Goal: Transaction & Acquisition: Purchase product/service

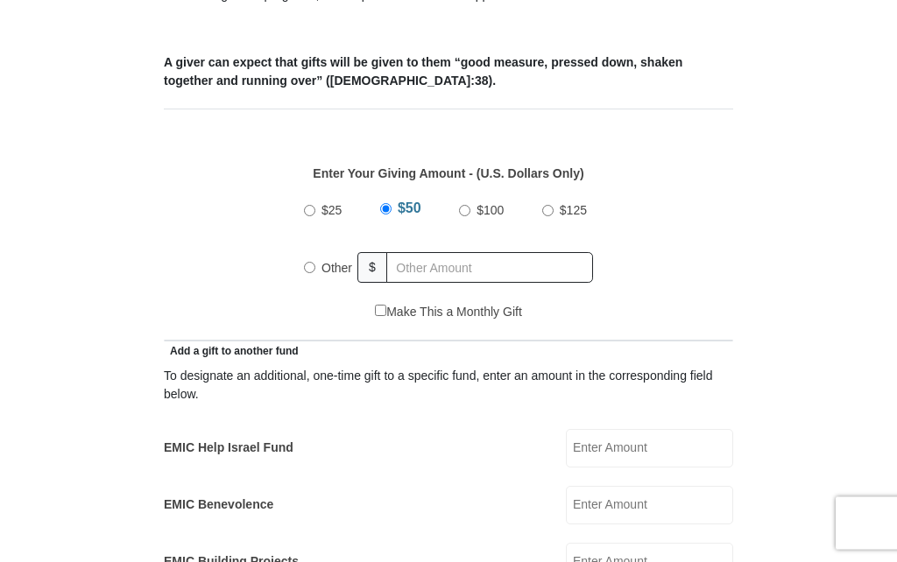
scroll to position [670, 0]
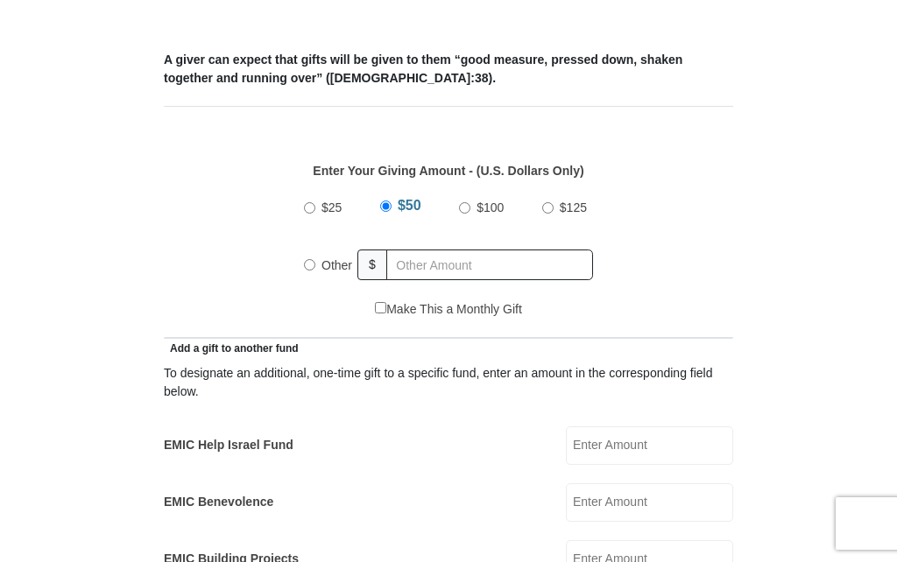
click at [313, 271] on input "Other" at bounding box center [309, 264] width 11 height 11
radio input "true"
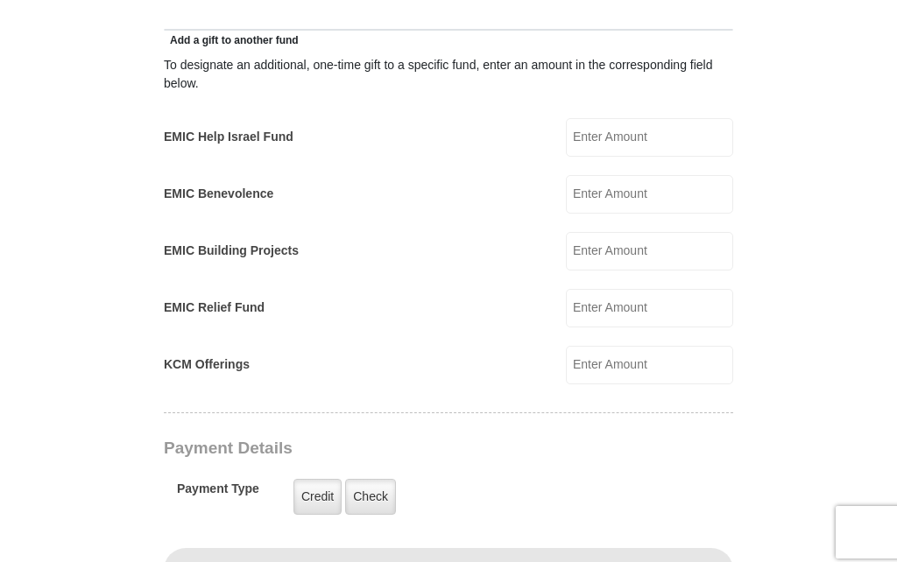
scroll to position [989, 0]
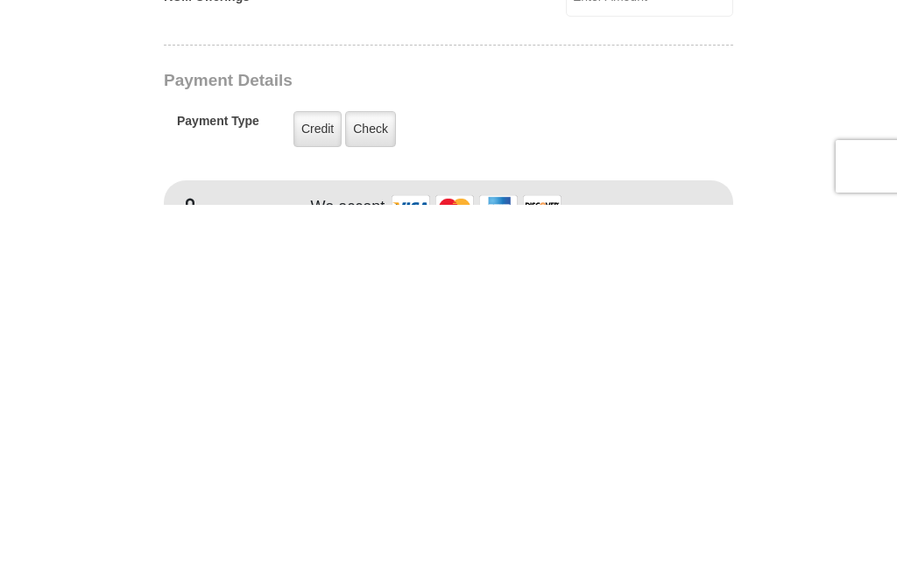
type input "110.00"
click at [308, 469] on label "Credit" at bounding box center [317, 487] width 48 height 36
click at [0, 0] on input "Credit" at bounding box center [0, 0] width 0 height 0
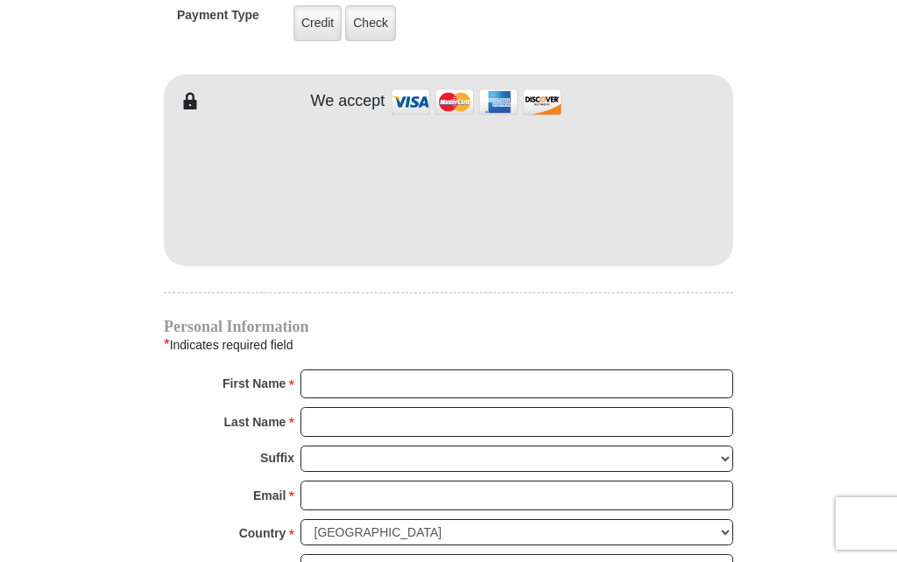
scroll to position [1452, 0]
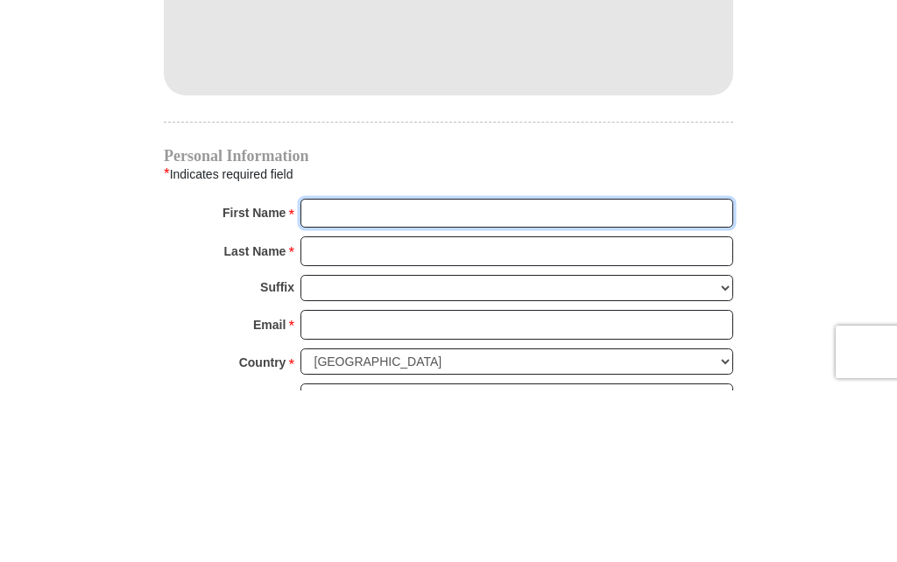
click at [477, 371] on input "First Name *" at bounding box center [516, 386] width 433 height 30
type input "[PERSON_NAME]"
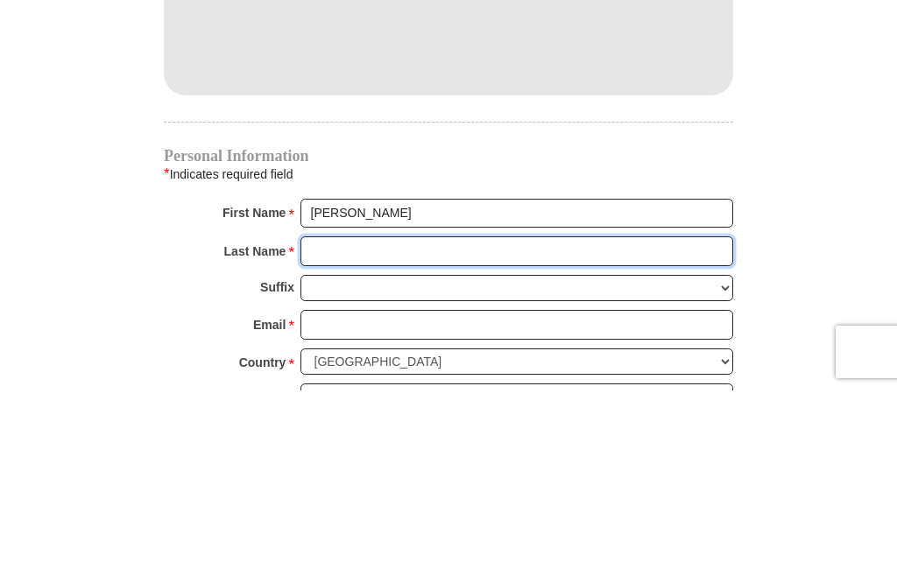
click at [387, 408] on input "Last Name *" at bounding box center [516, 423] width 433 height 30
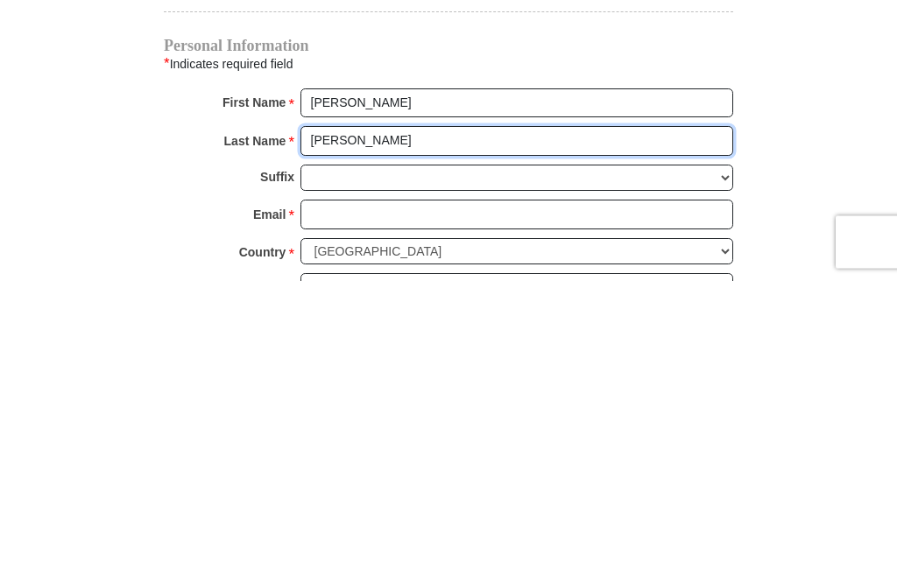
type input "[PERSON_NAME]"
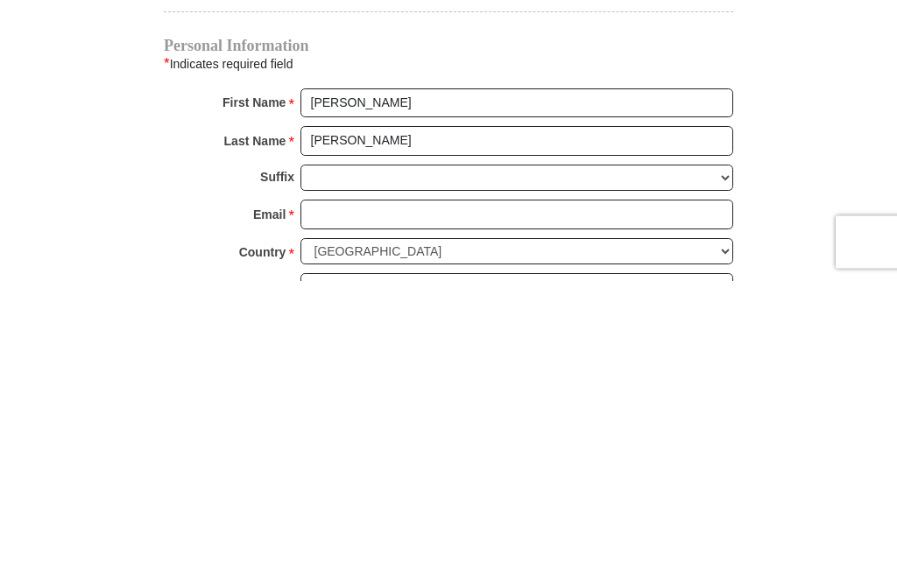
click at [480, 482] on input "Email *" at bounding box center [516, 497] width 433 height 30
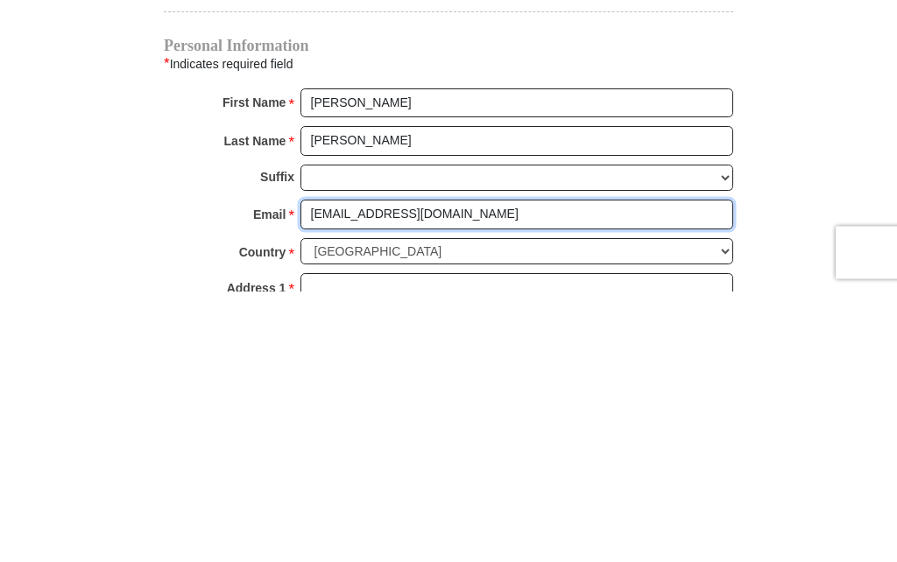
scroll to position [1465, 0]
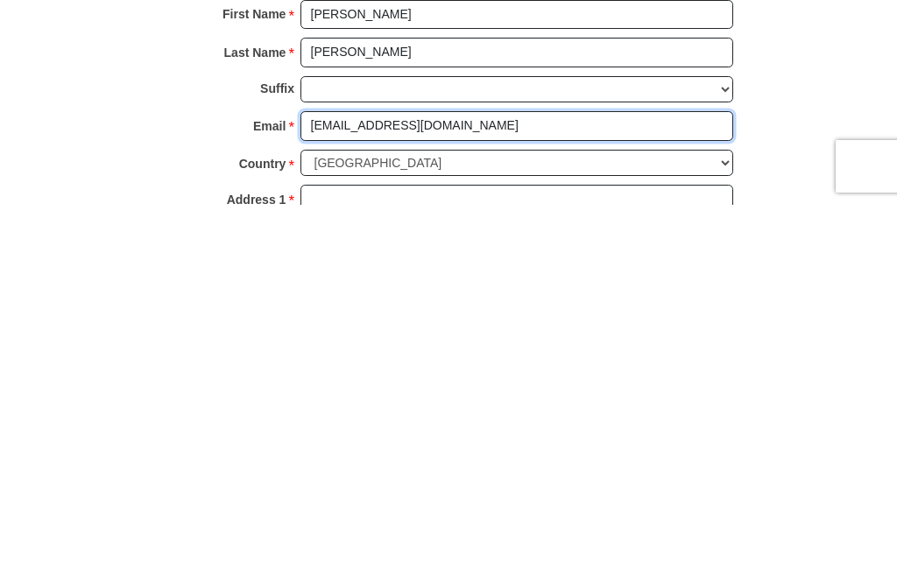
type input "[EMAIL_ADDRESS][DOMAIN_NAME]"
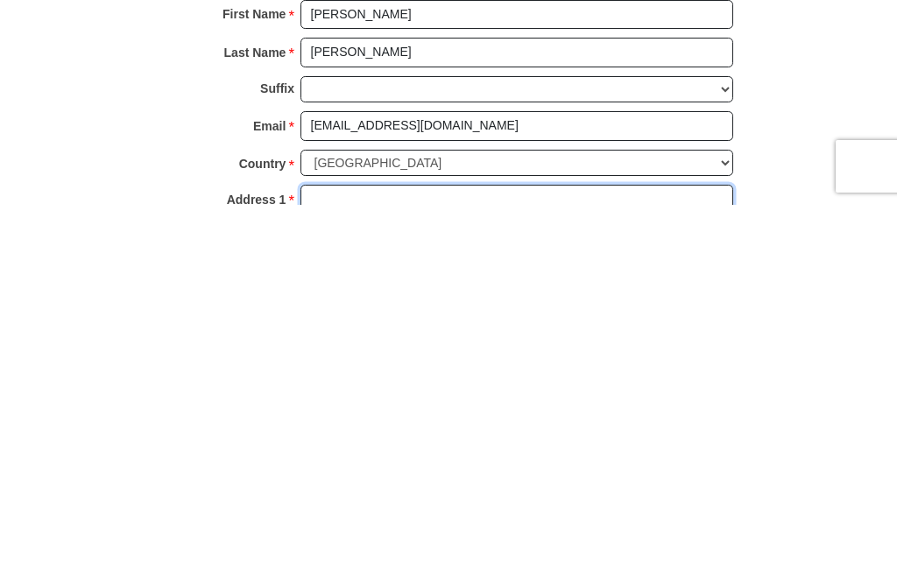
click at [532, 542] on input "Address 1 *" at bounding box center [516, 557] width 433 height 30
type input "[STREET_ADDRESS]"
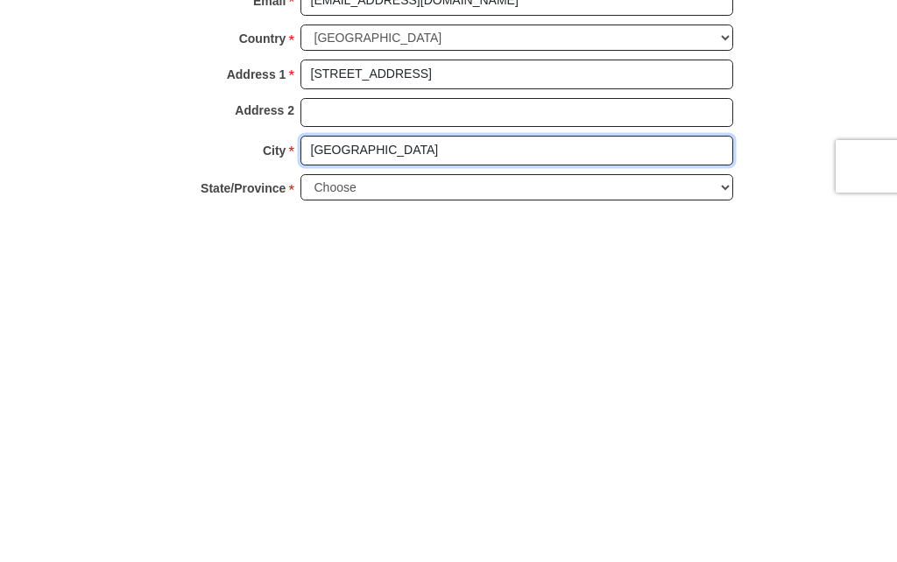
type input "[GEOGRAPHIC_DATA]"
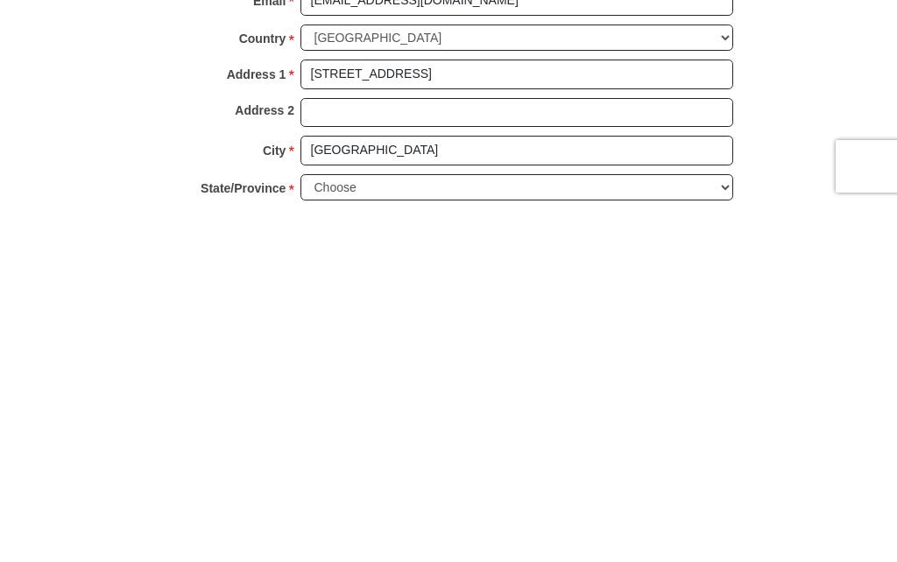
click at [726, 532] on select "Choose [US_STATE] [US_STATE] [US_STATE] [US_STATE] [US_STATE] Armed Forces Amer…" at bounding box center [516, 545] width 433 height 27
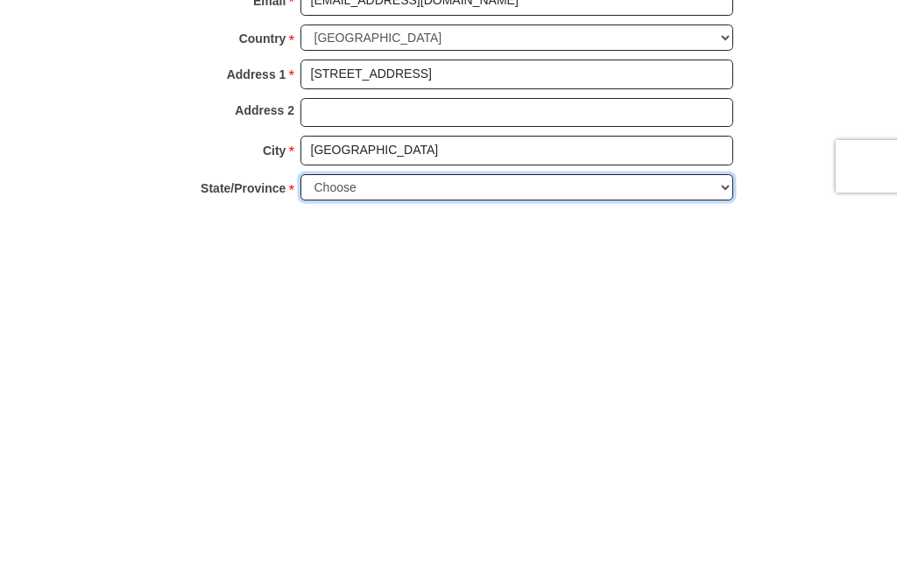
scroll to position [1947, 0]
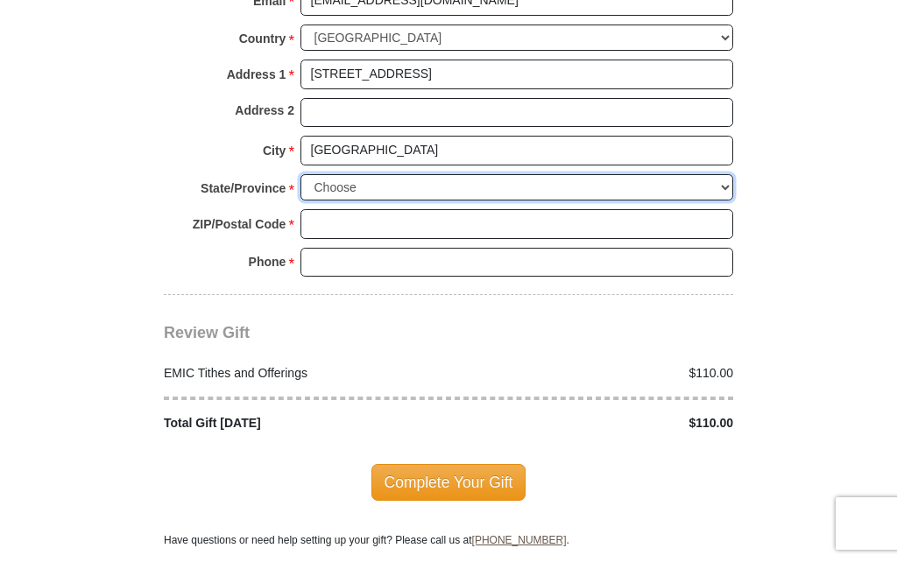
select select "[GEOGRAPHIC_DATA]"
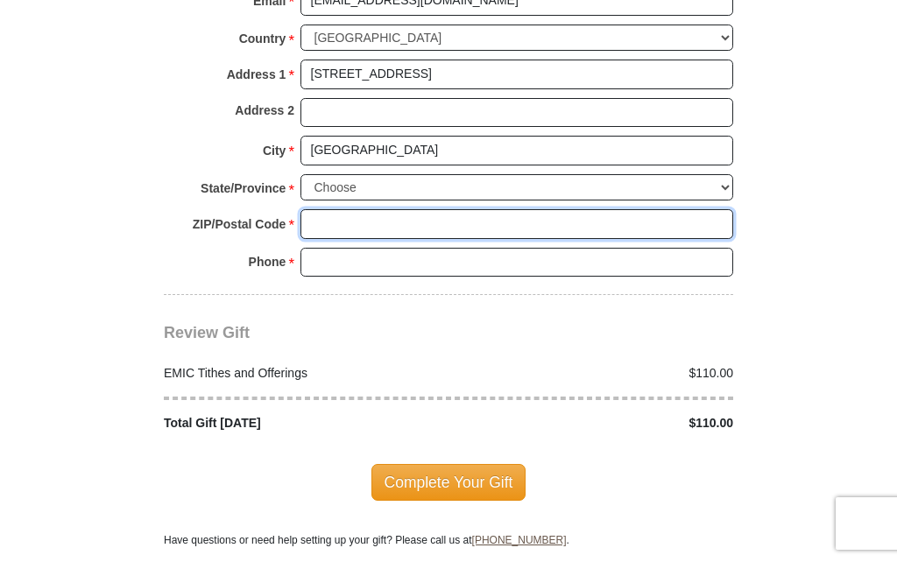
click at [486, 214] on input "ZIP/Postal Code *" at bounding box center [516, 224] width 433 height 30
type input "76006"
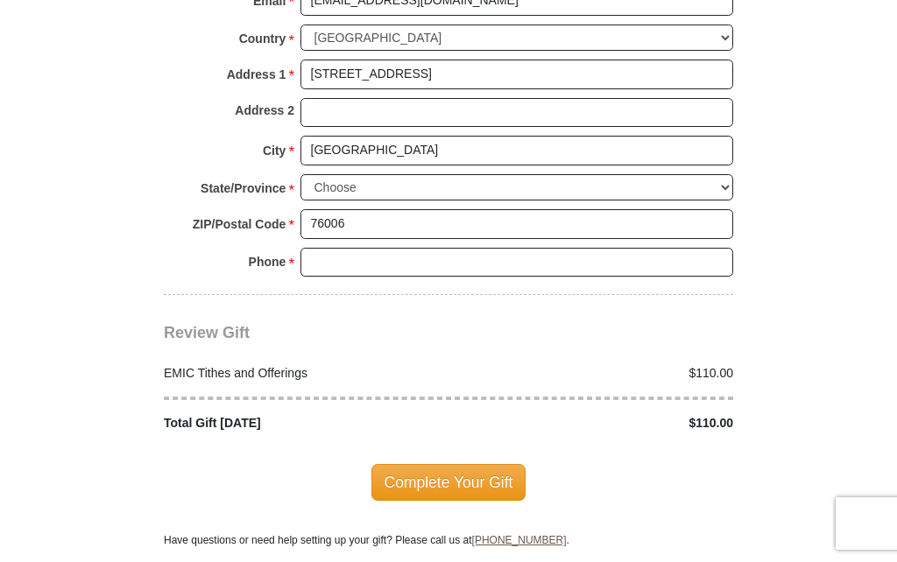
click at [435, 248] on input "Phone * *" at bounding box center [516, 263] width 433 height 30
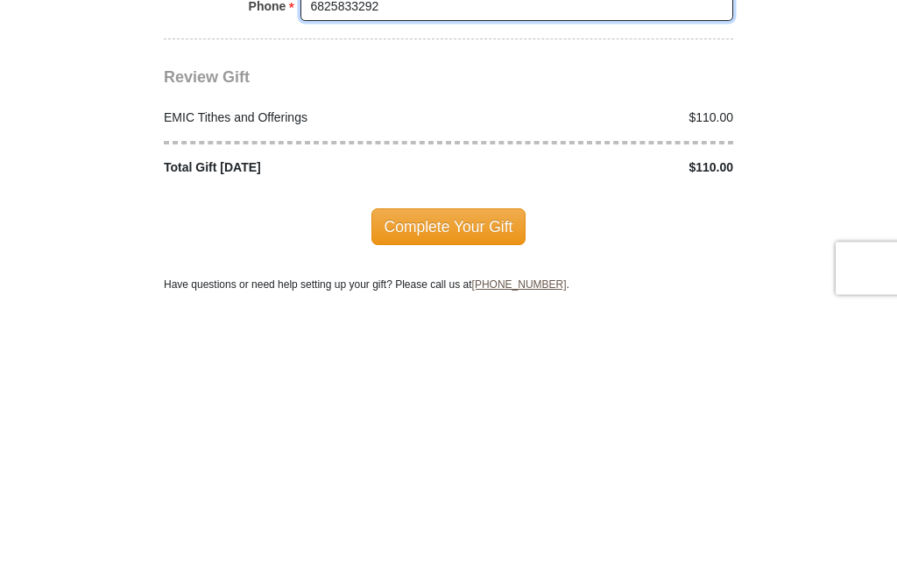
type input "6825833292"
click at [445, 464] on span "Complete Your Gift" at bounding box center [448, 482] width 155 height 37
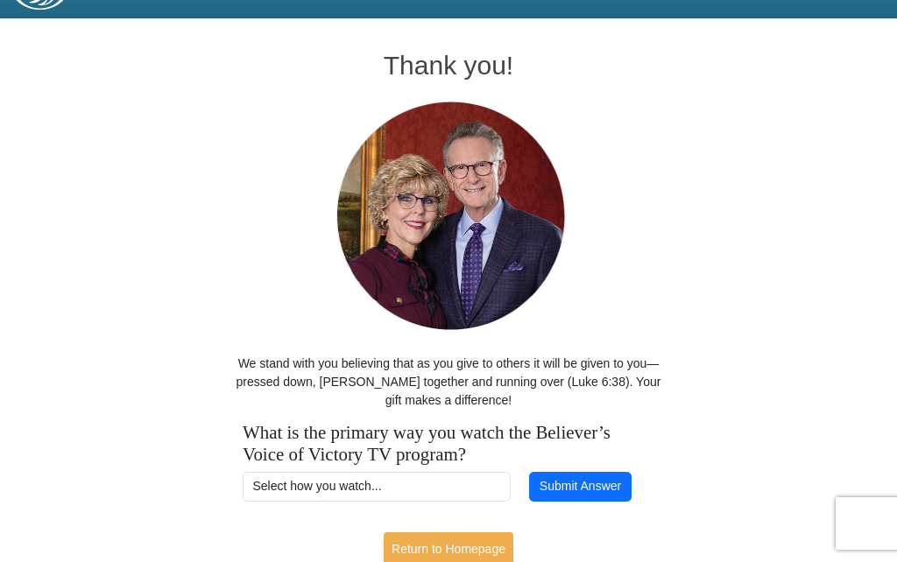
scroll to position [53, 0]
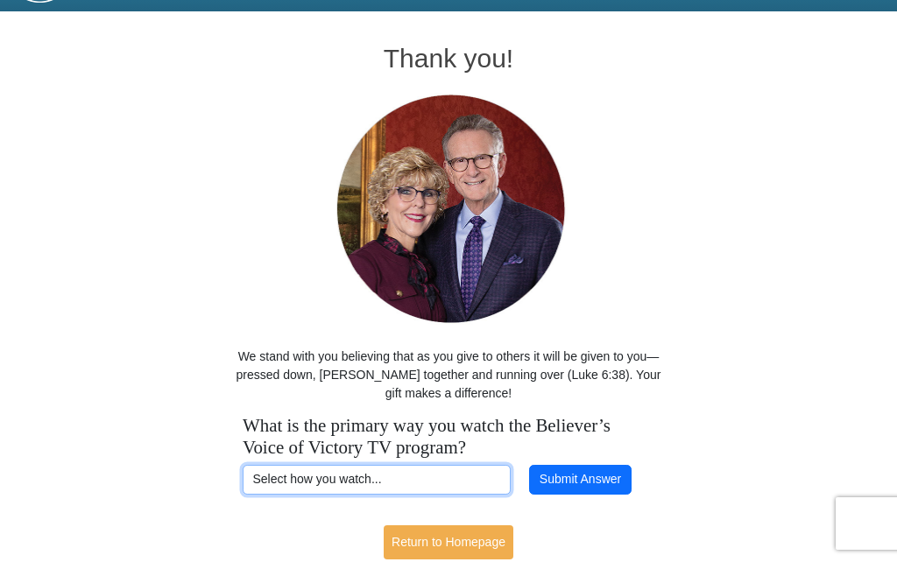
click at [444, 473] on select "Select how you watch... Daystar Morning Daystar Evening KCM.org GoVictory.com V…" at bounding box center [377, 480] width 268 height 30
click at [456, 483] on select "Select how you watch... Daystar Morning Daystar Evening KCM.org GoVictory.com V…" at bounding box center [377, 480] width 268 height 30
select select "YOUTUBE"
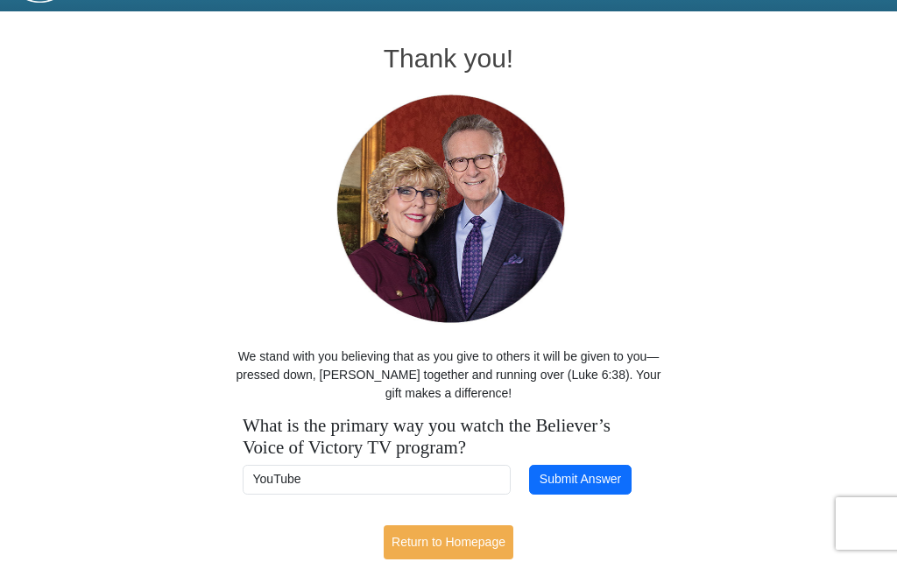
click at [576, 487] on button "Submit Answer" at bounding box center [580, 480] width 102 height 30
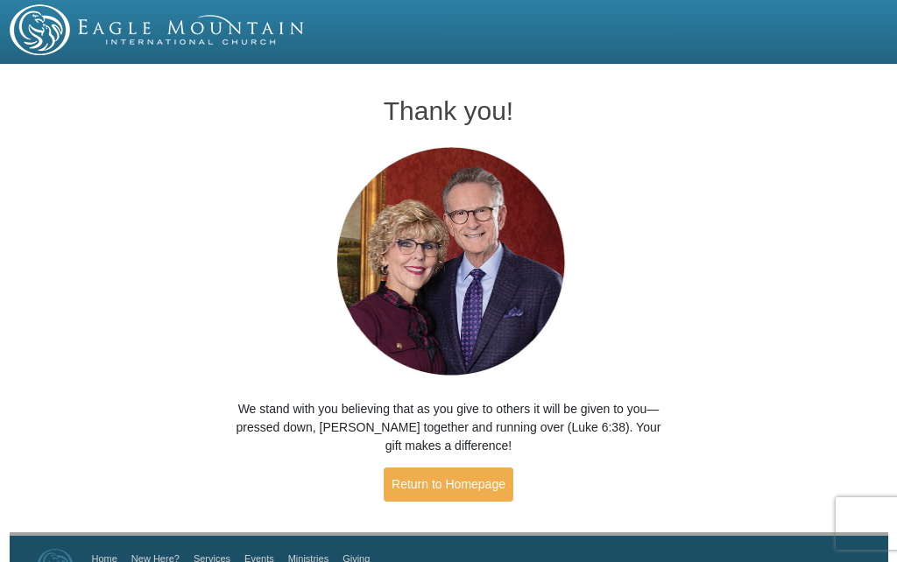
click at [430, 490] on link "Return to Homepage" at bounding box center [449, 485] width 130 height 34
